Goal: Transaction & Acquisition: Purchase product/service

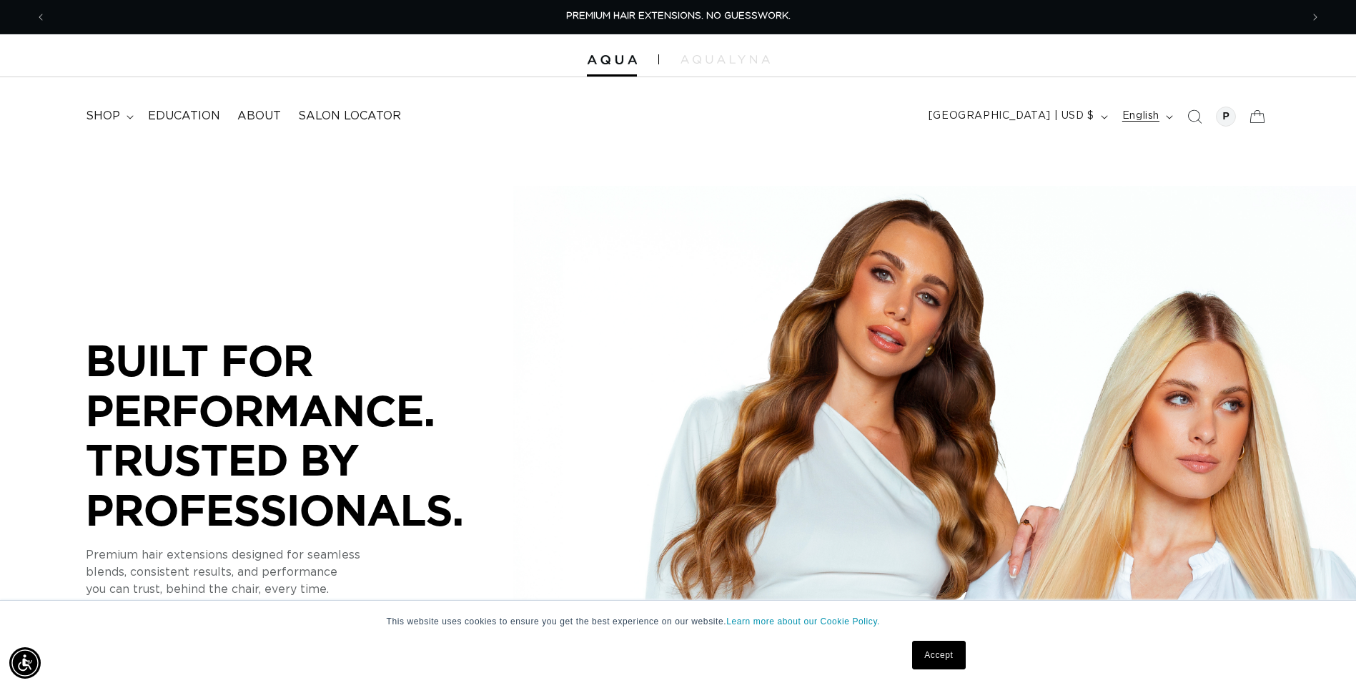
click at [1150, 114] on span "English" at bounding box center [1141, 116] width 37 height 15
drag, startPoint x: 824, startPoint y: 202, endPoint x: 1096, endPoint y: 122, distance: 283.9
click at [825, 194] on div "BUILT FOR  PERFORMANCE. TRUSTED BY PROFESSIONALS. Premium hair extensions desig…" at bounding box center [678, 468] width 1356 height 643
click at [1238, 118] on div at bounding box center [1227, 116] width 28 height 28
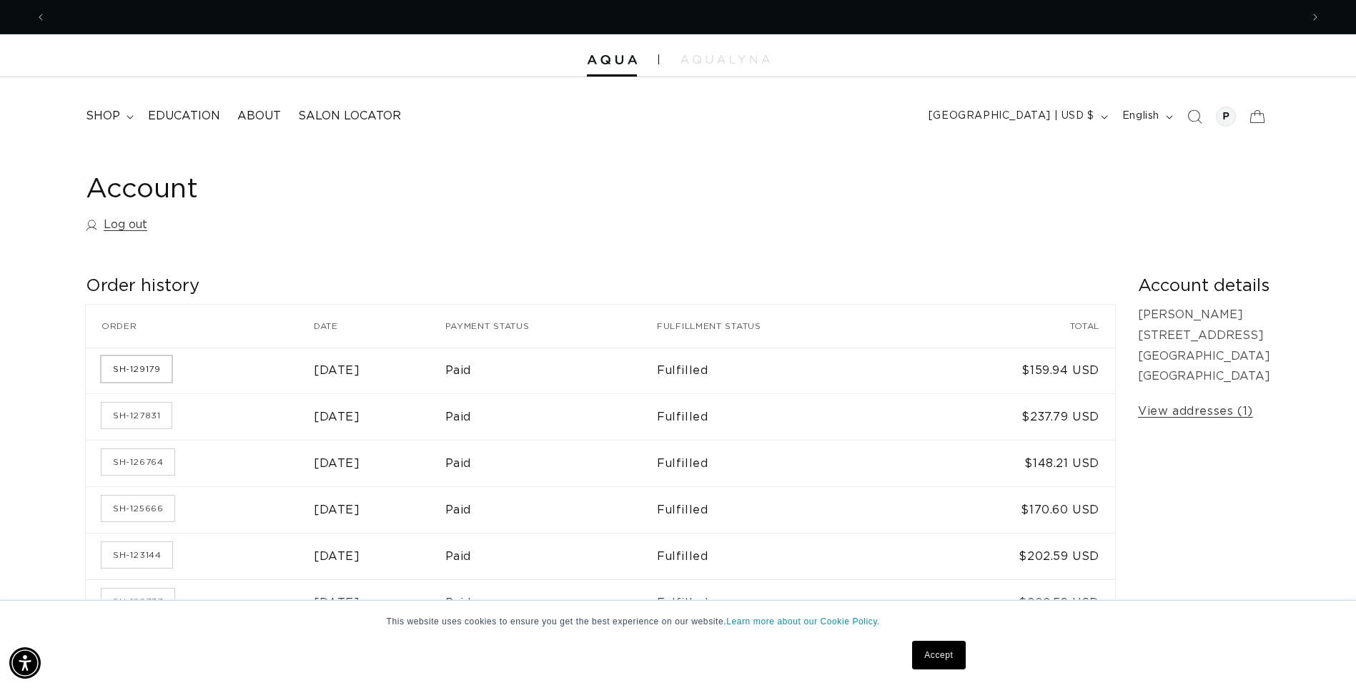
scroll to position [0, 1255]
click at [132, 420] on link "SH-127831" at bounding box center [137, 416] width 70 height 26
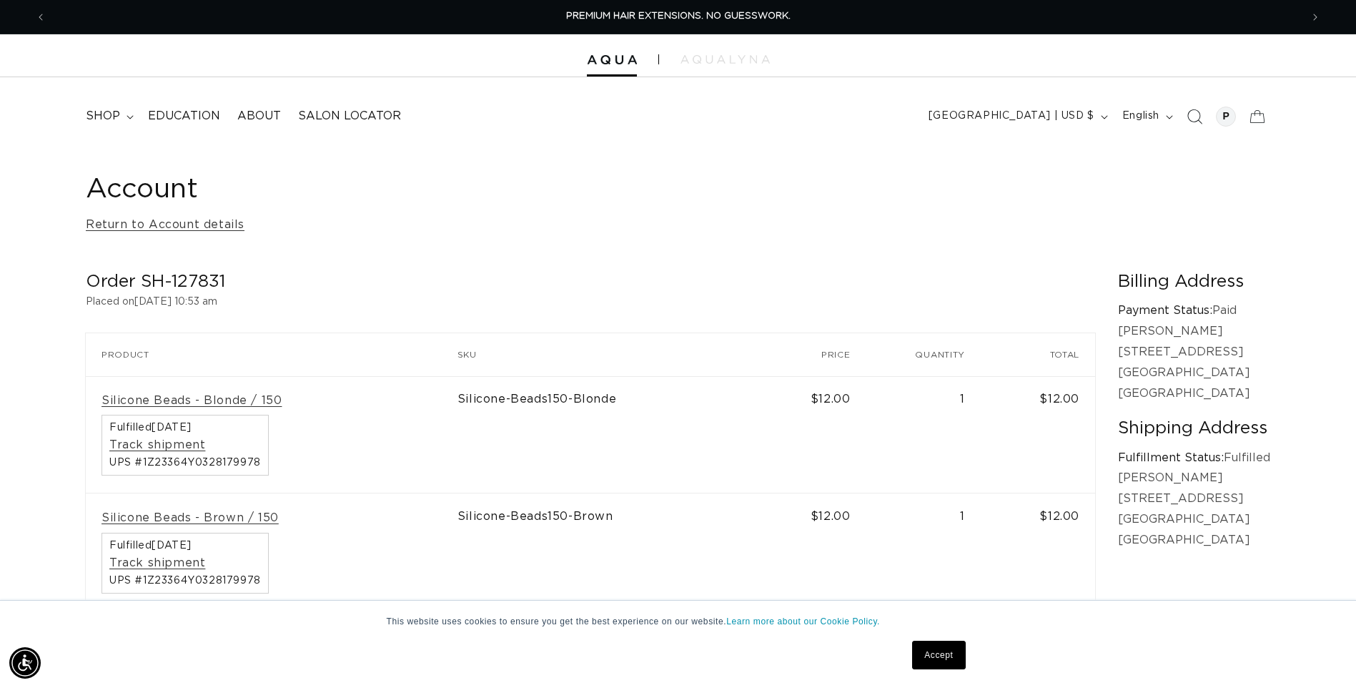
click at [1195, 117] on icon "Search" at bounding box center [1194, 116] width 15 height 15
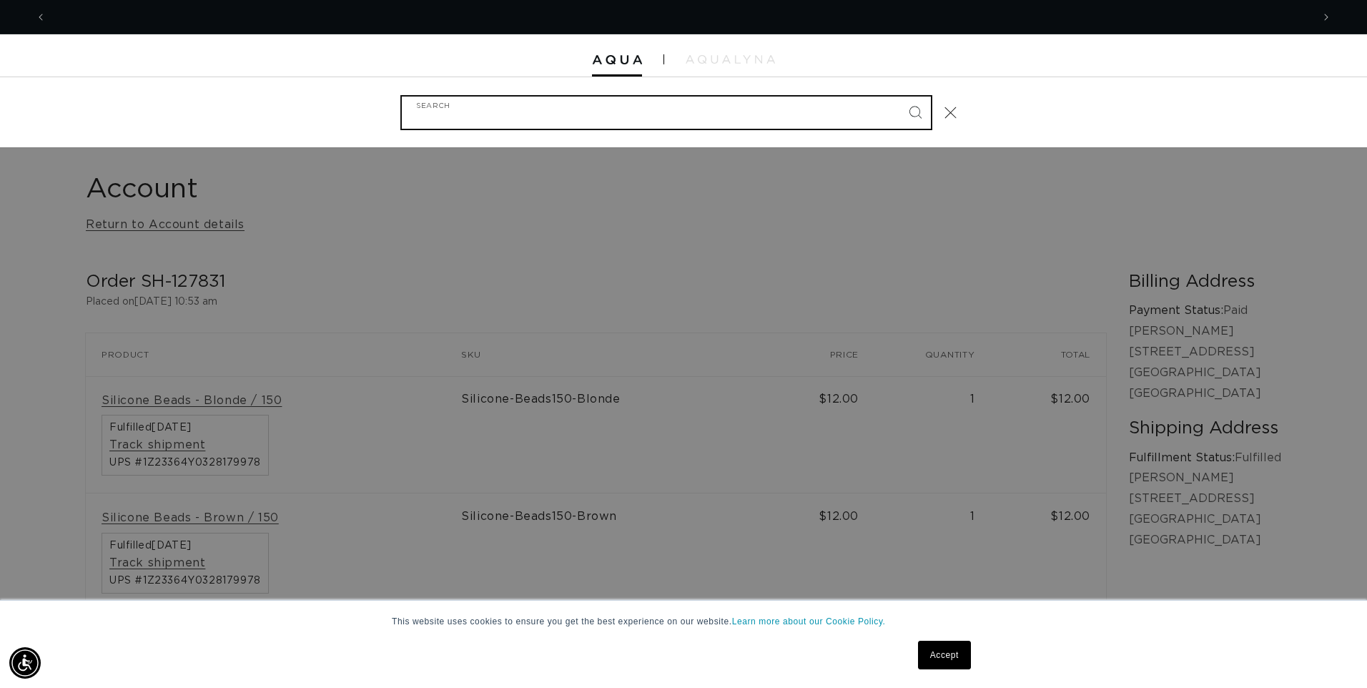
scroll to position [0, 1266]
click at [701, 112] on input "Search" at bounding box center [666, 113] width 529 height 32
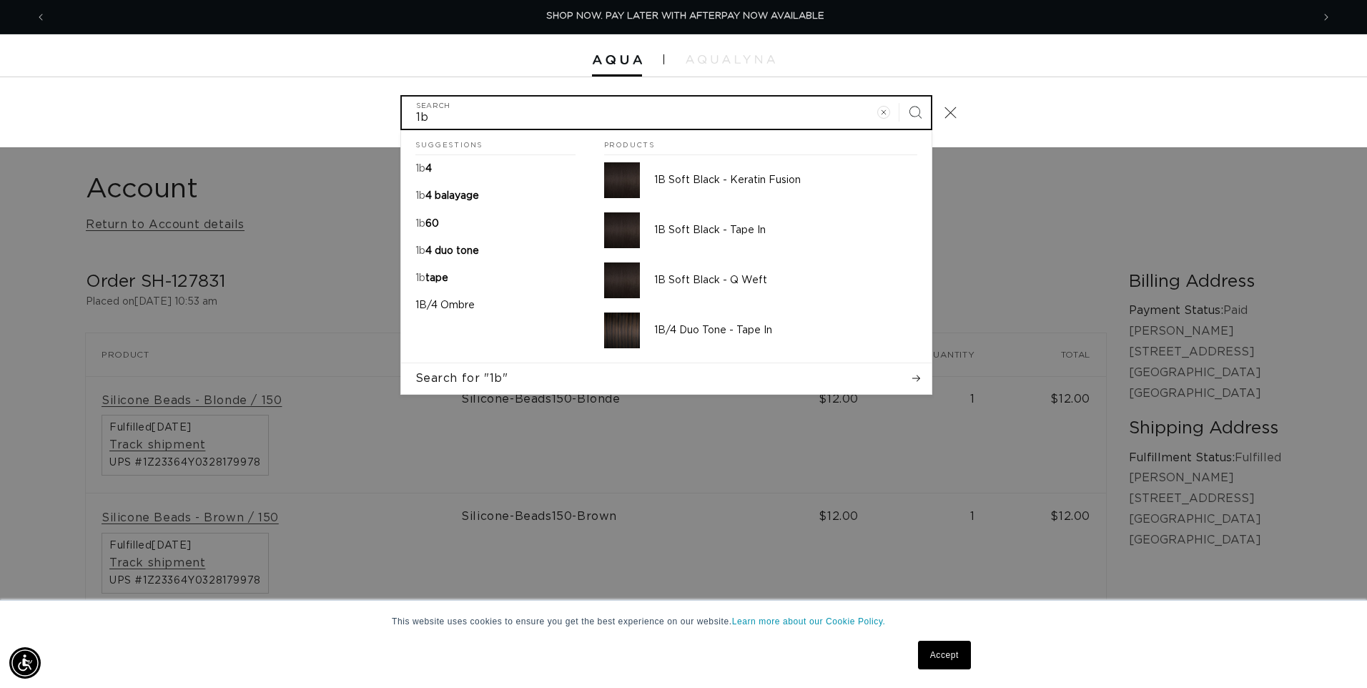
scroll to position [0, 2531]
type input "1b/4"
click at [899, 97] on button "Search" at bounding box center [914, 112] width 31 height 31
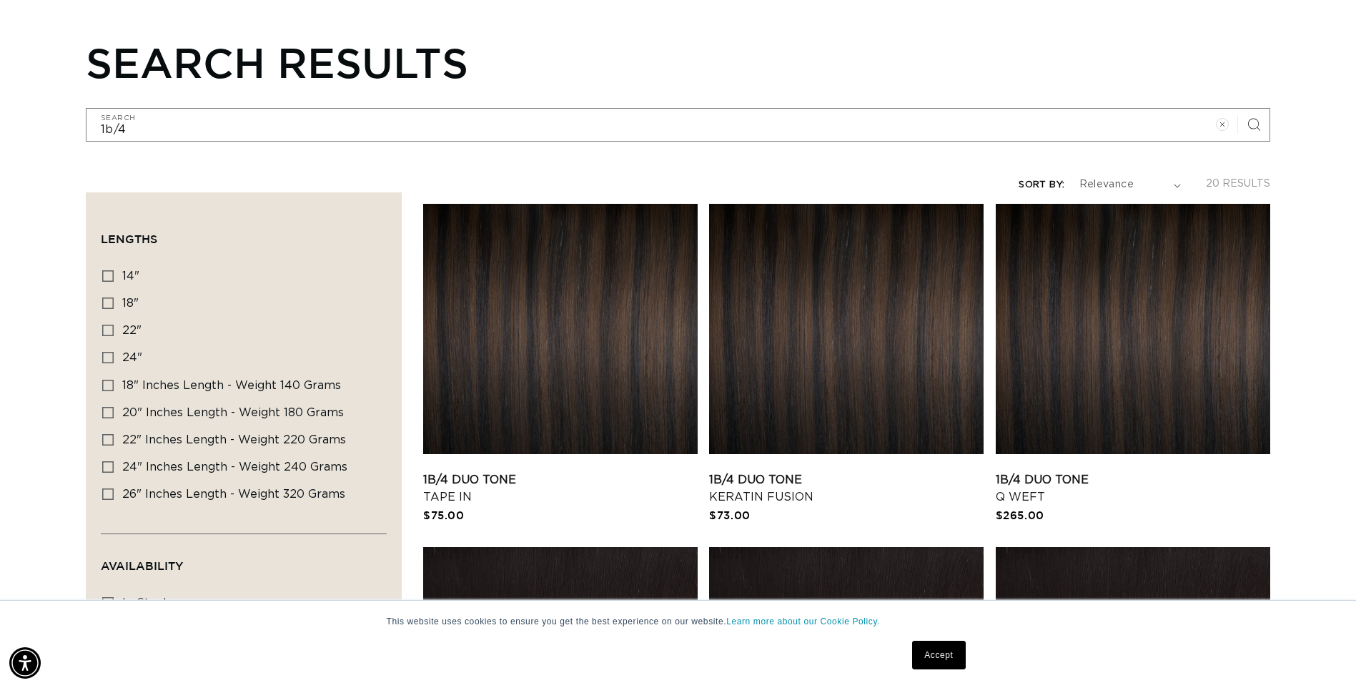
scroll to position [0, 1255]
click at [508, 471] on link "1B/4 Duo Tone Tape In" at bounding box center [560, 488] width 275 height 34
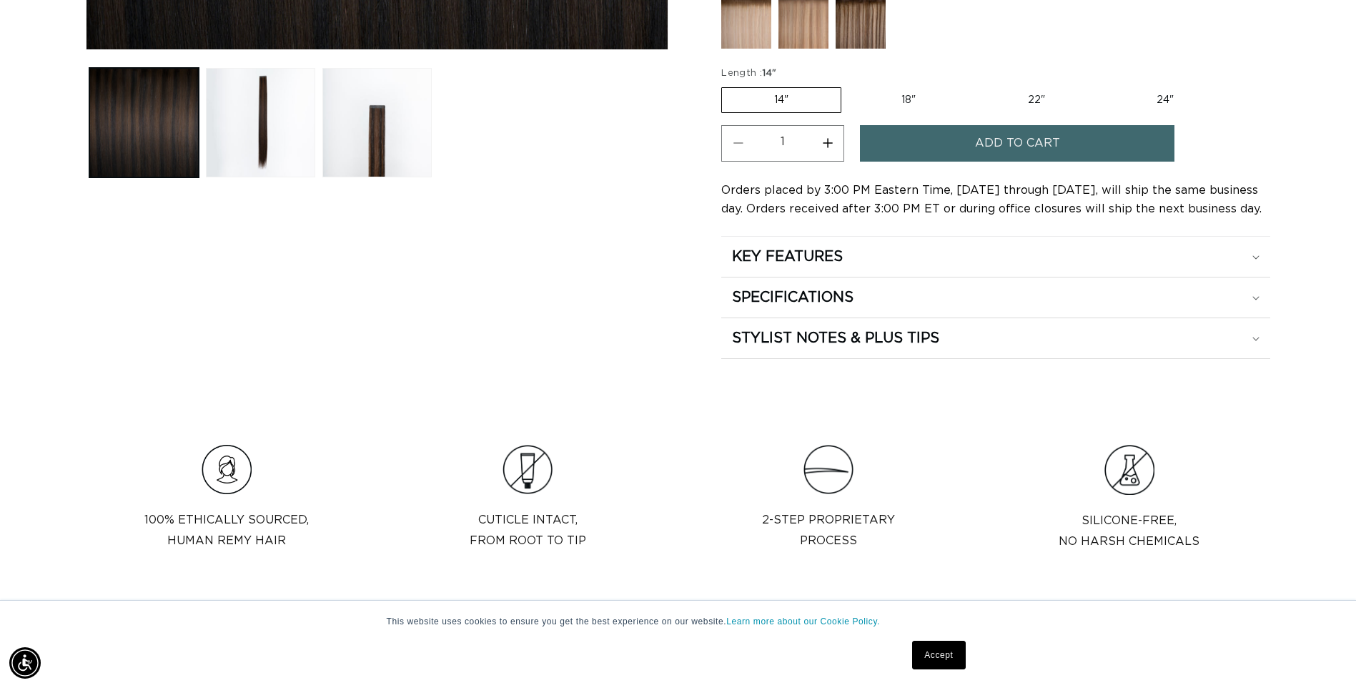
click at [824, 101] on label "14" Variant sold out or unavailable" at bounding box center [781, 100] width 120 height 26
click at [726, 85] on input "14" Variant sold out or unavailable" at bounding box center [725, 84] width 1 height 1
click at [904, 104] on label "18" Variant sold out or unavailable" at bounding box center [908, 100] width 119 height 24
click at [849, 85] on input "18" Variant sold out or unavailable" at bounding box center [849, 84] width 1 height 1
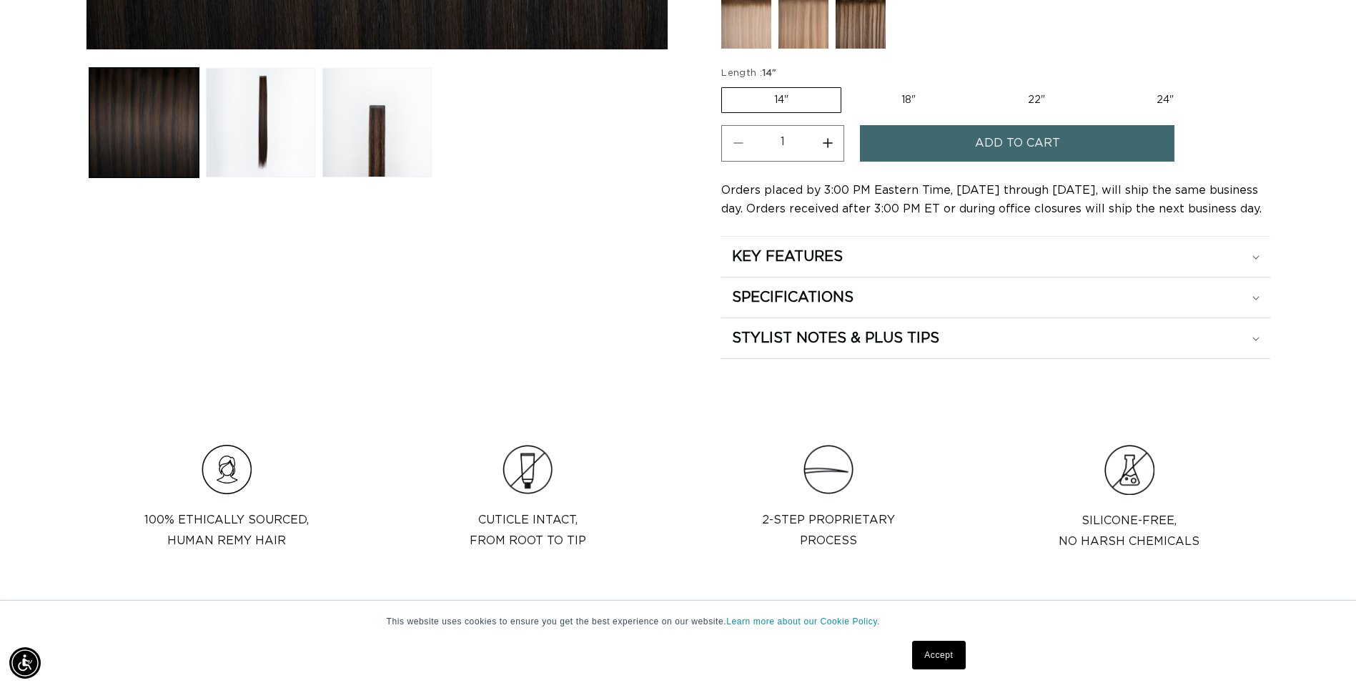
radio input "true"
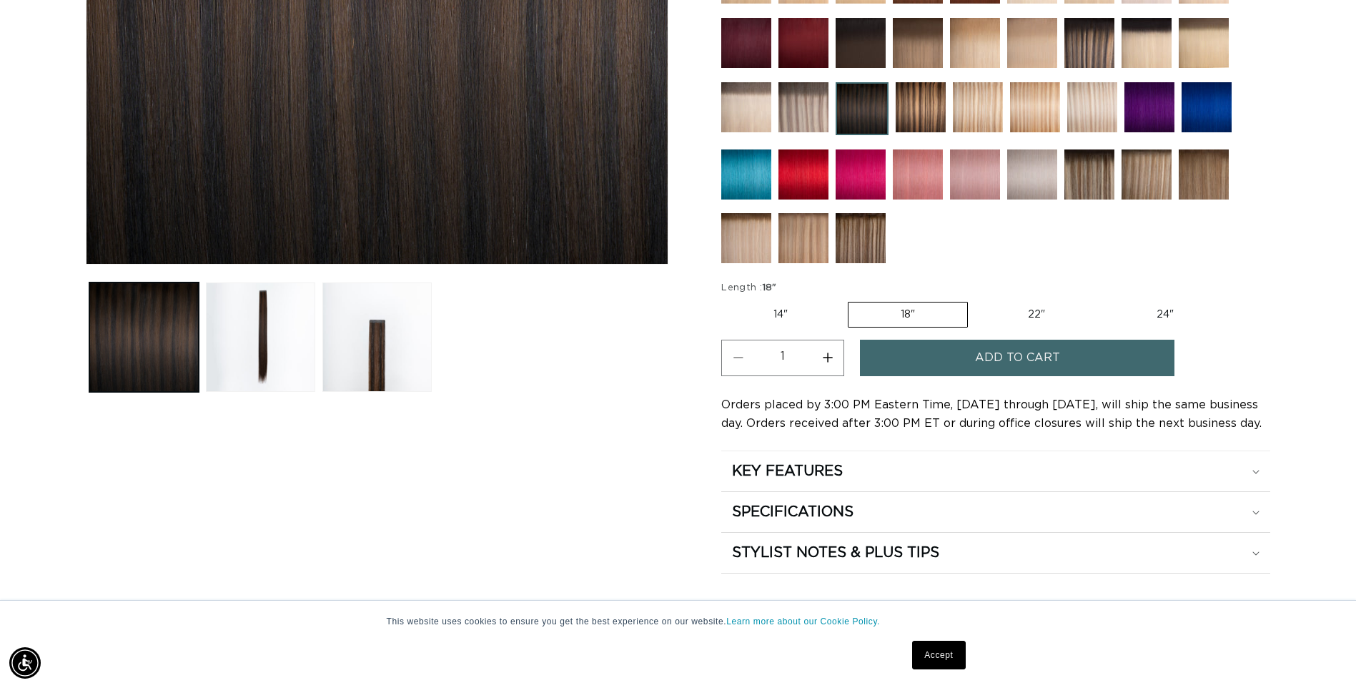
scroll to position [0, 2510]
click at [831, 358] on button "Increase quantity for 1B/4 Duo Tone - Tape In" at bounding box center [828, 358] width 32 height 36
type input "2"
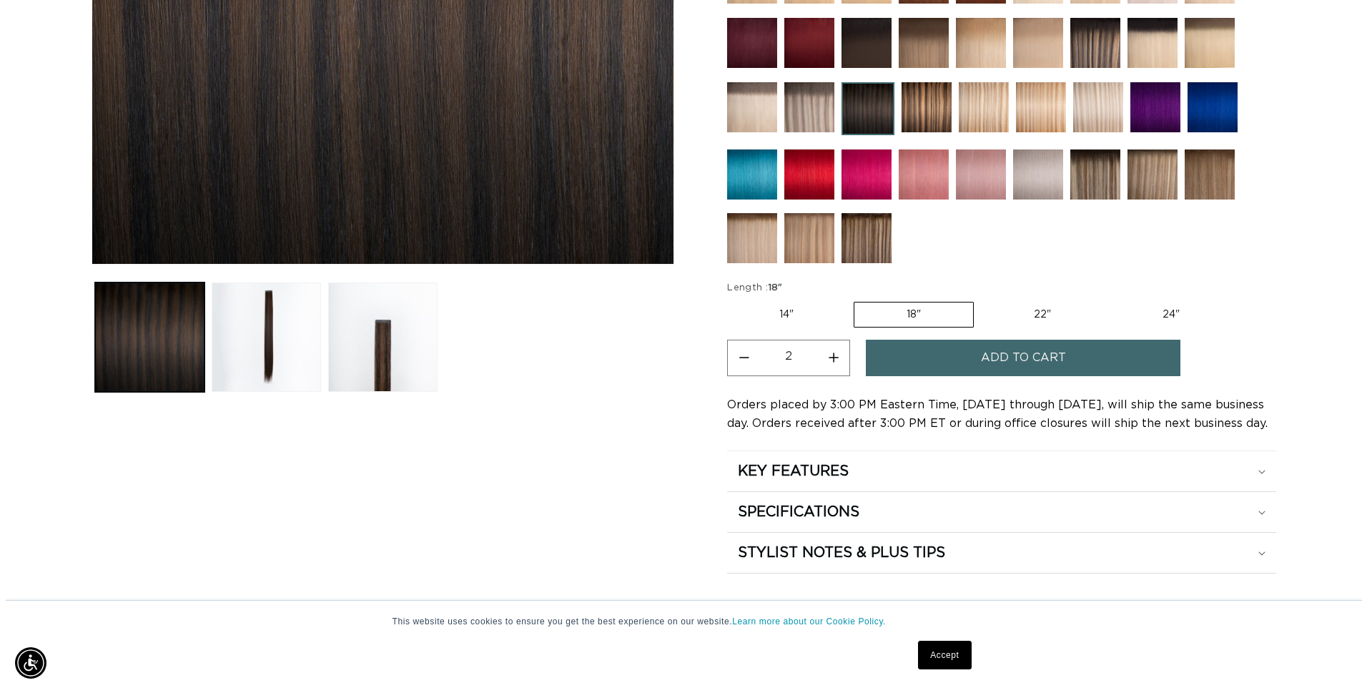
scroll to position [0, 0]
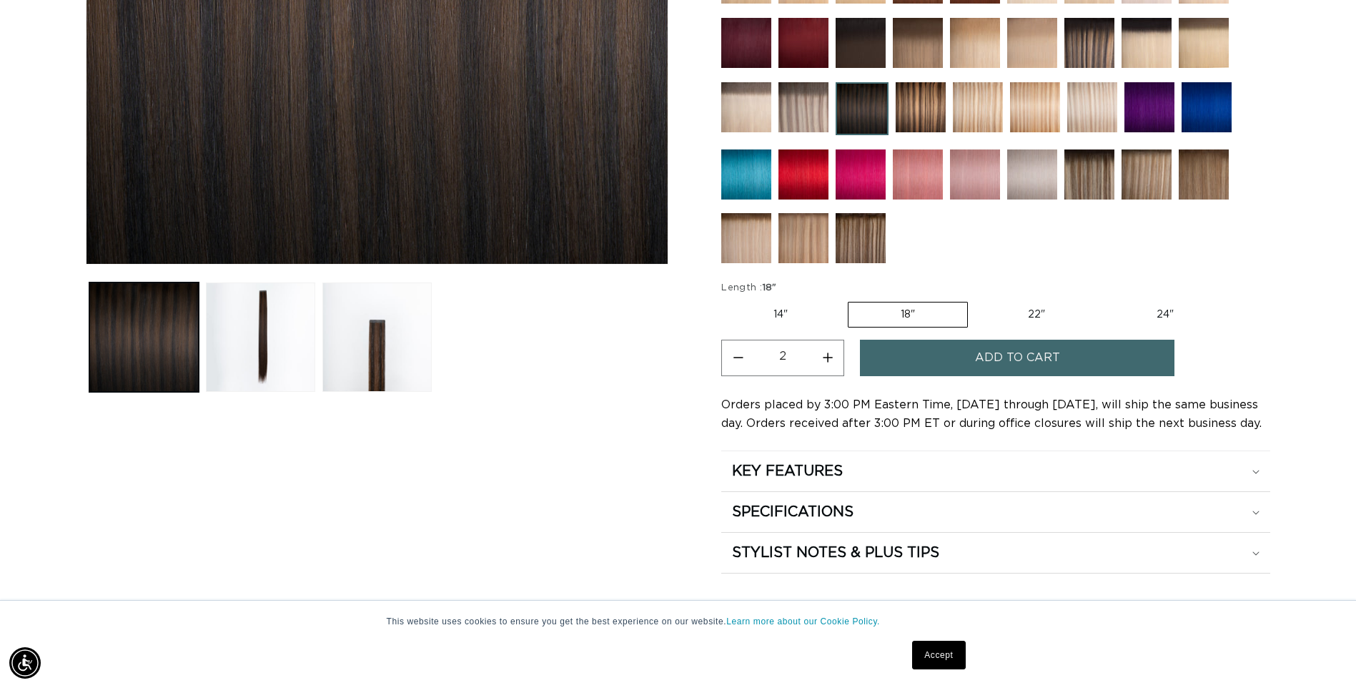
click at [975, 355] on button "Add to cart" at bounding box center [1017, 358] width 315 height 36
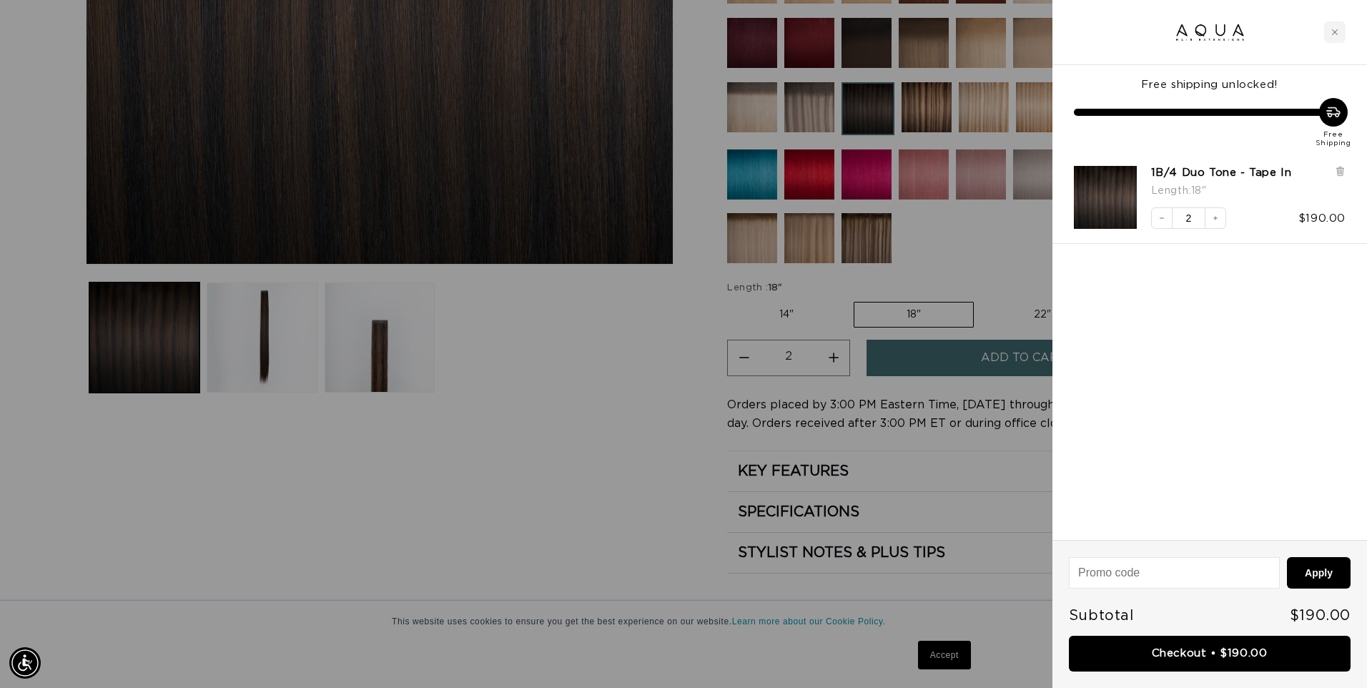
scroll to position [0, 1266]
click at [1228, 659] on link "Checkout • $190.00" at bounding box center [1210, 654] width 282 height 36
